Goal: Task Accomplishment & Management: Use online tool/utility

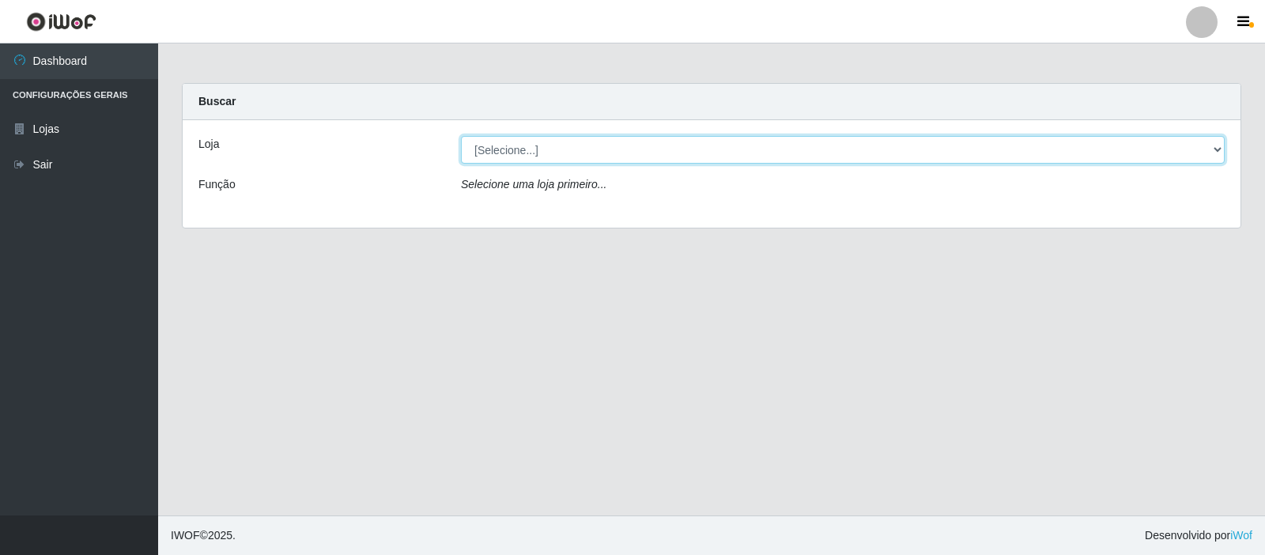
click at [1212, 146] on select "[Selecione...] Rede Compras Supermercados - LOJA 3" at bounding box center [843, 150] width 764 height 28
select select "162"
click at [461, 136] on select "[Selecione...] Rede Compras Supermercados - LOJA 3" at bounding box center [843, 150] width 764 height 28
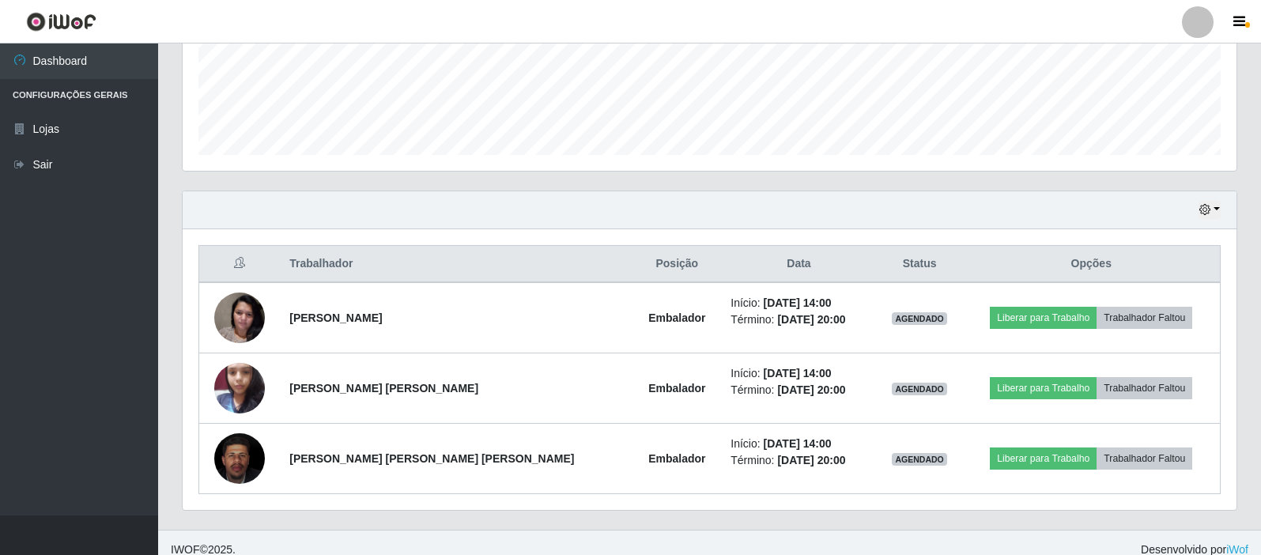
scroll to position [425, 0]
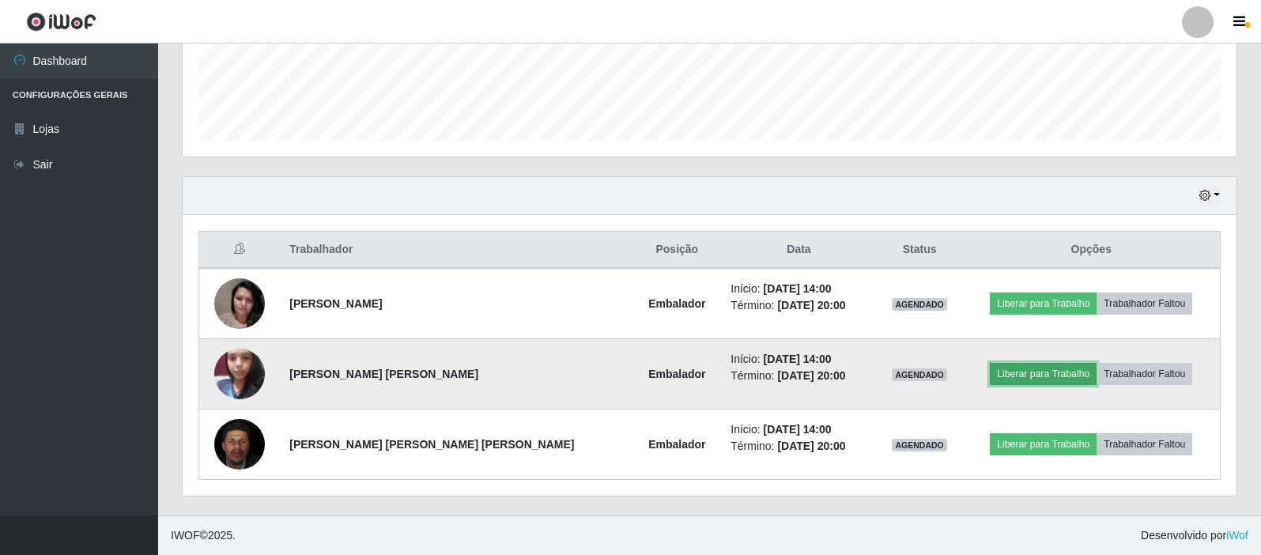
click at [1002, 374] on button "Liberar para Trabalho" at bounding box center [1043, 374] width 107 height 22
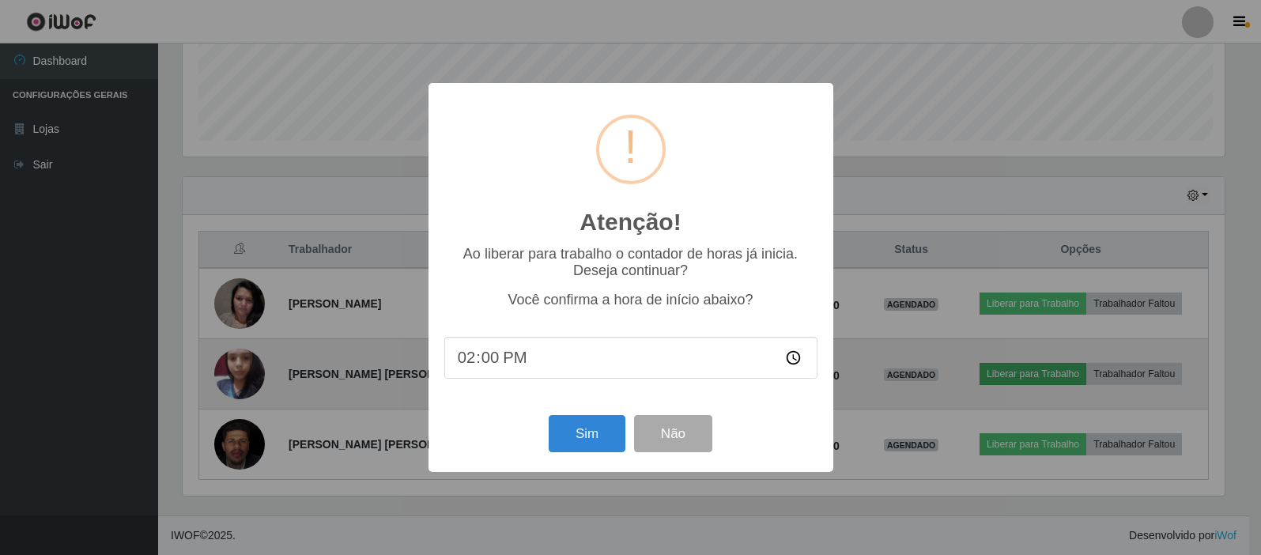
scroll to position [328, 1046]
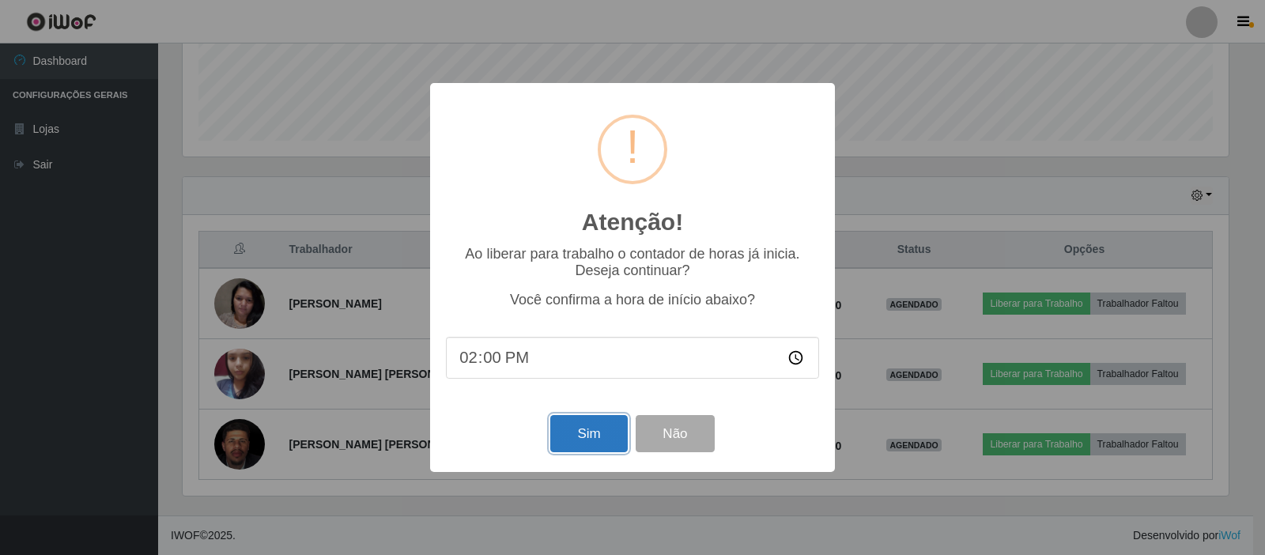
click at [607, 434] on button "Sim" at bounding box center [588, 433] width 77 height 37
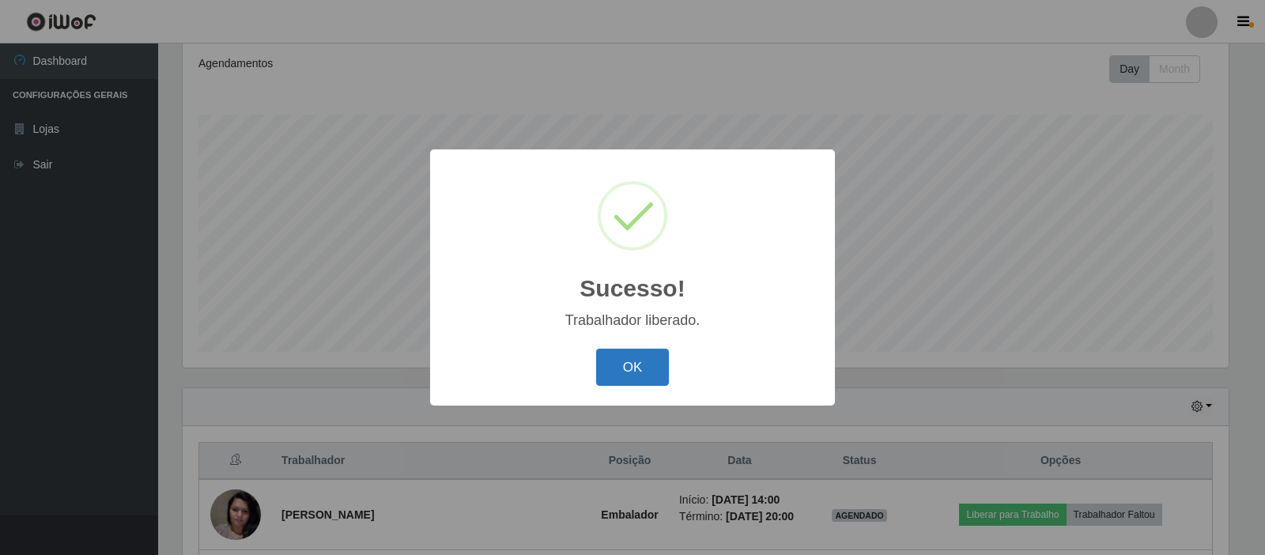
click at [641, 360] on button "OK" at bounding box center [633, 367] width 74 height 37
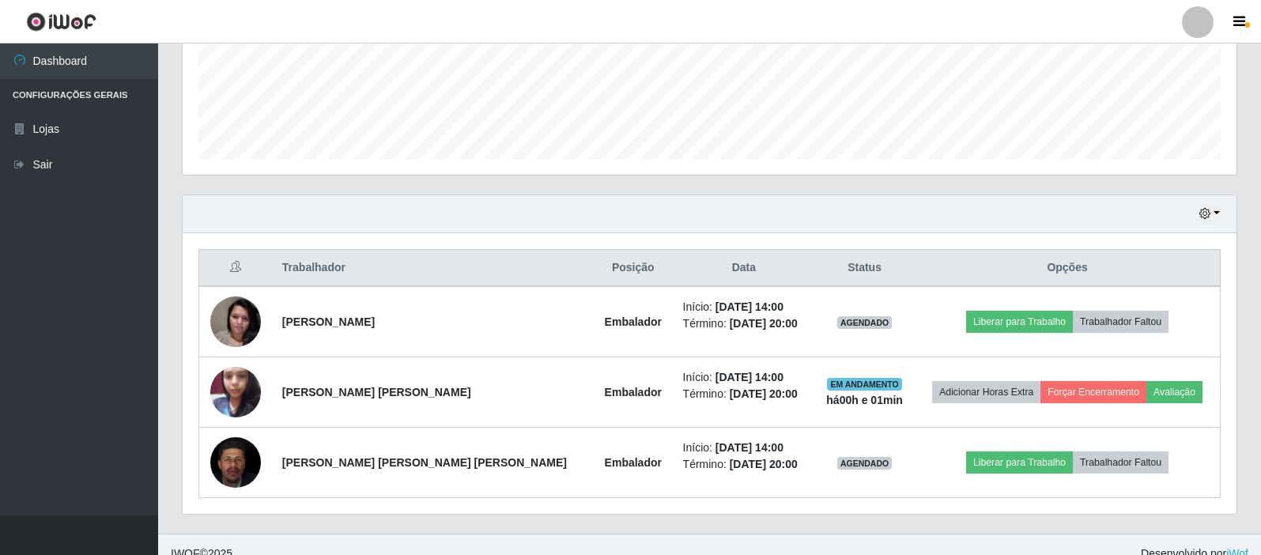
scroll to position [425, 0]
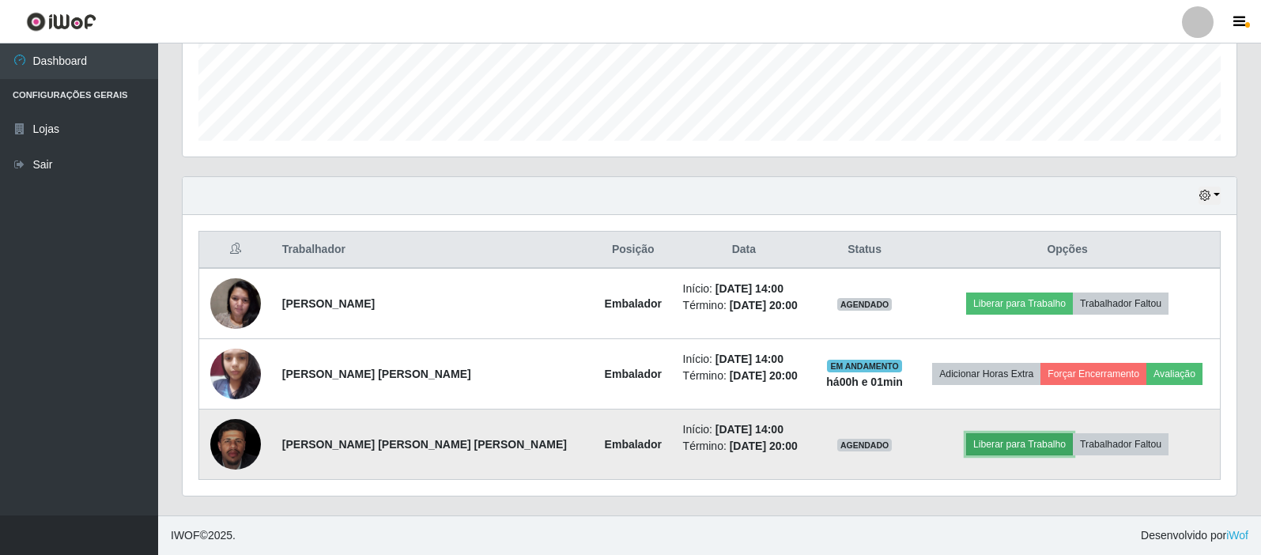
click at [977, 442] on button "Liberar para Trabalho" at bounding box center [1019, 444] width 107 height 22
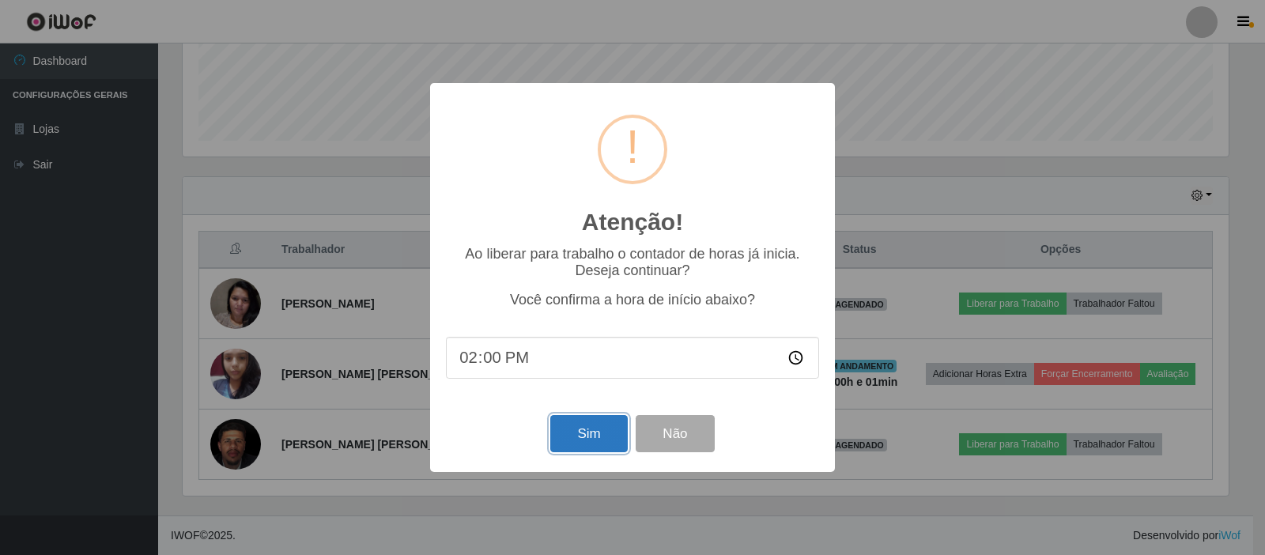
click at [571, 426] on button "Sim" at bounding box center [588, 433] width 77 height 37
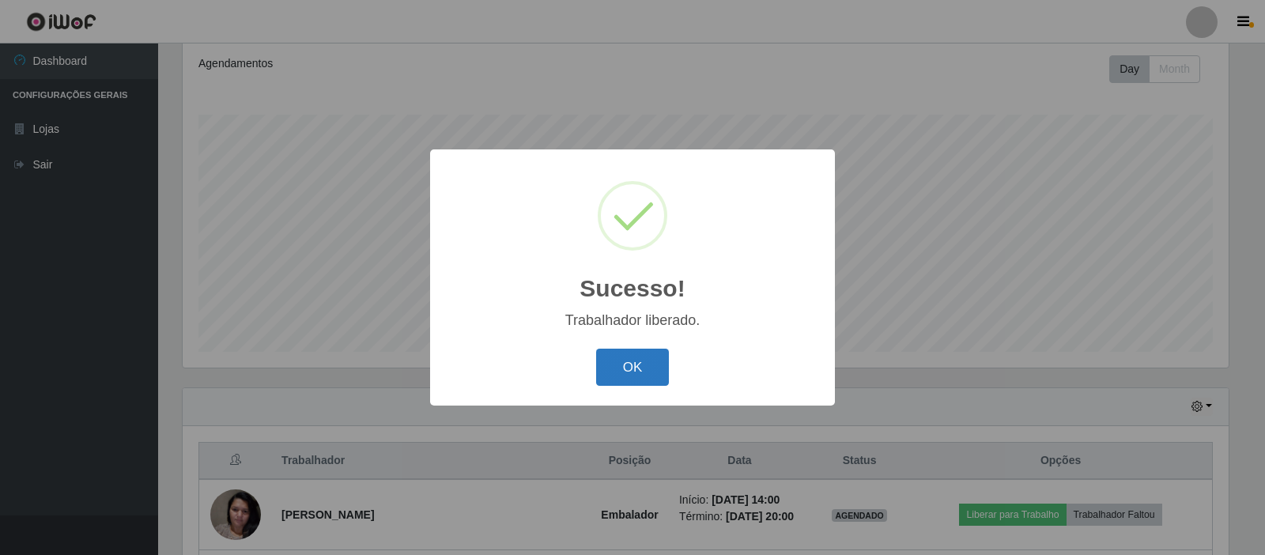
click at [645, 364] on button "OK" at bounding box center [633, 367] width 74 height 37
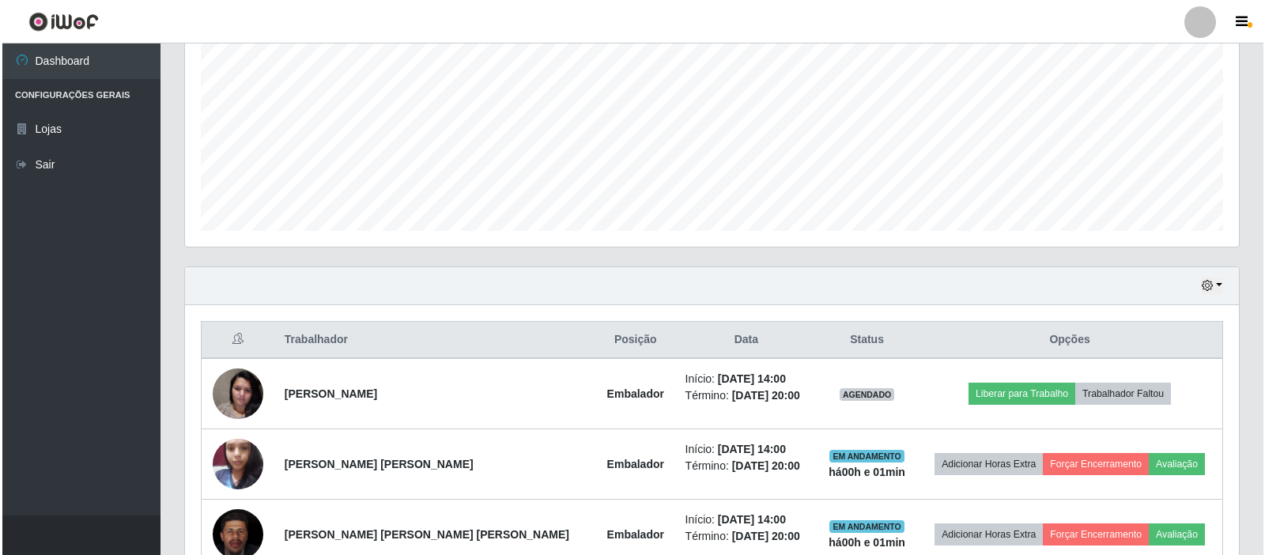
scroll to position [425, 0]
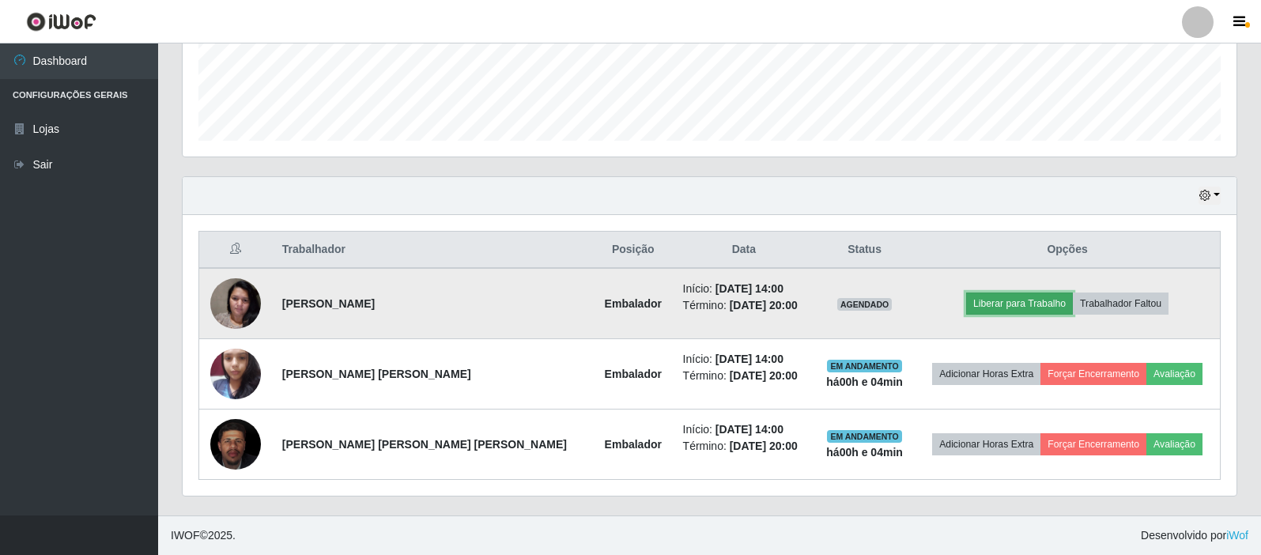
click at [990, 304] on button "Liberar para Trabalho" at bounding box center [1019, 304] width 107 height 22
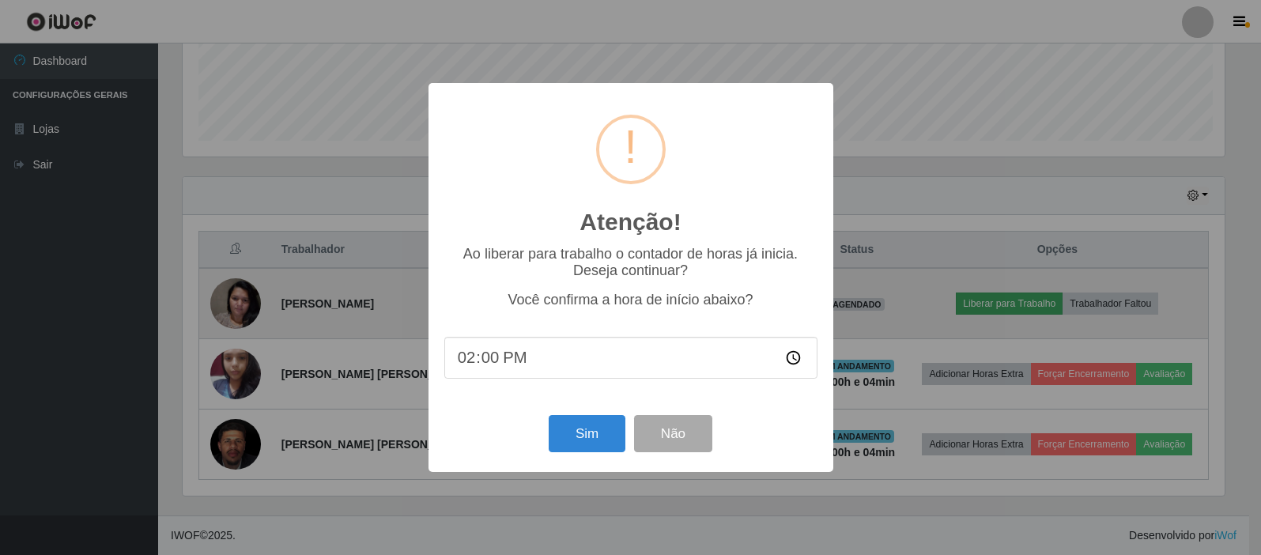
scroll to position [328, 1046]
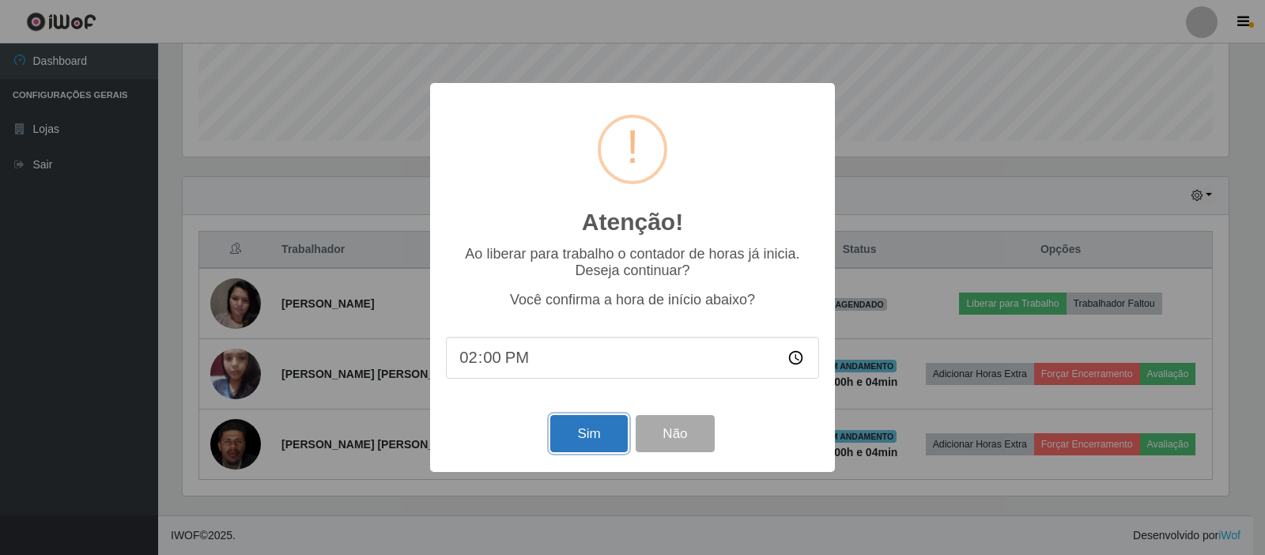
click at [607, 430] on button "Sim" at bounding box center [588, 433] width 77 height 37
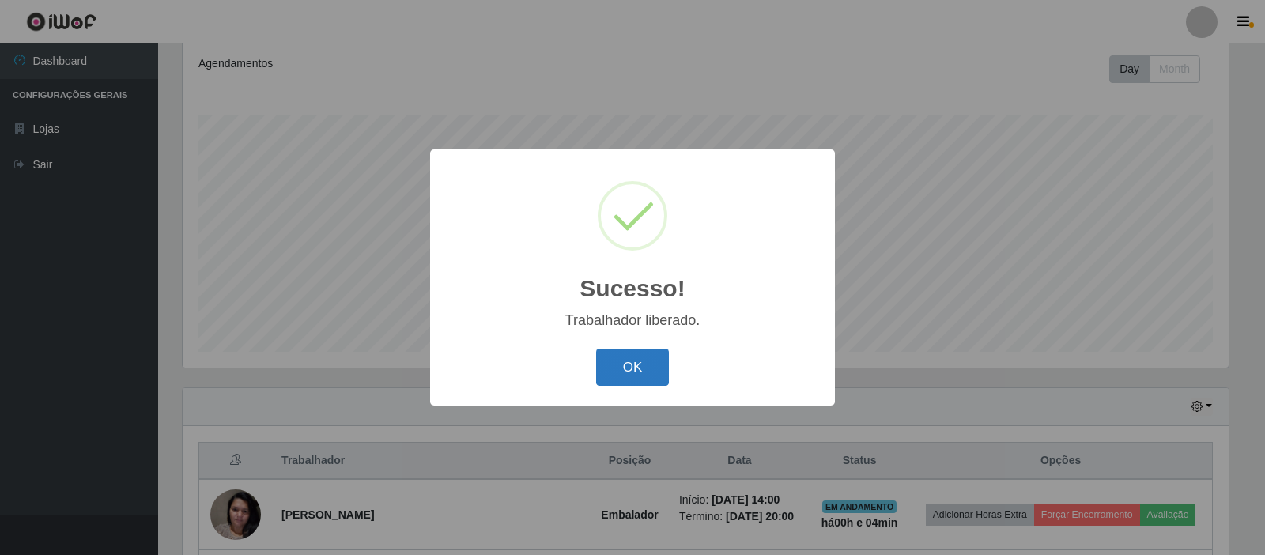
click at [641, 359] on button "OK" at bounding box center [633, 367] width 74 height 37
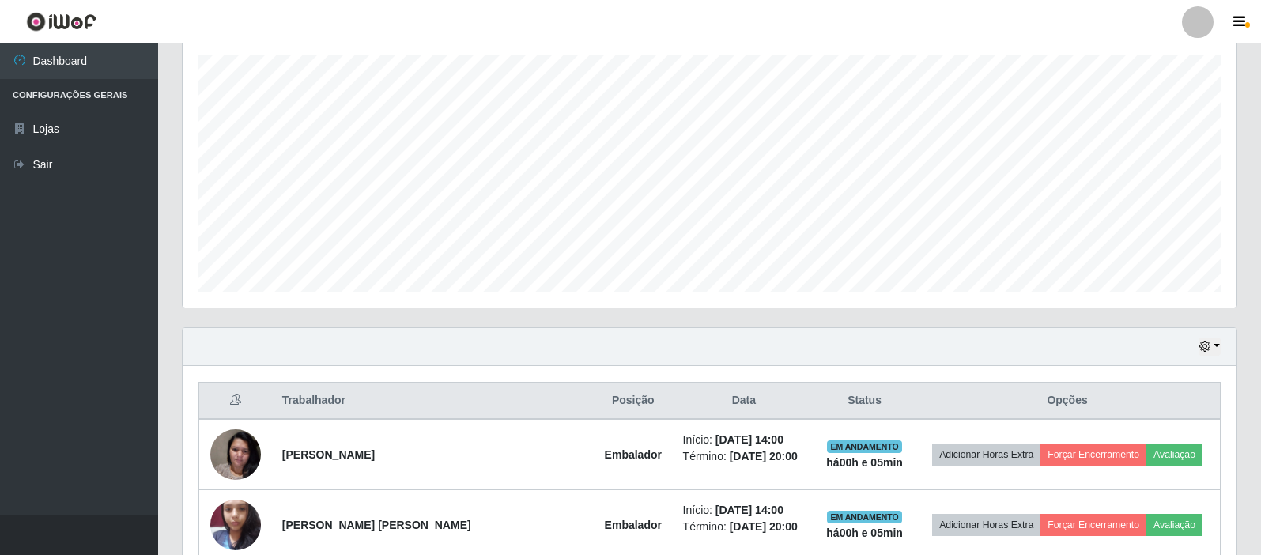
scroll to position [425, 0]
